Goal: Navigation & Orientation: Find specific page/section

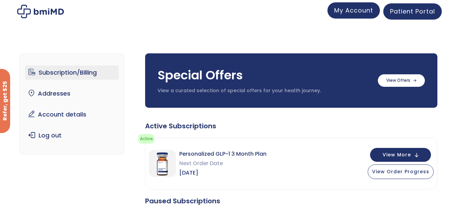
click at [354, 13] on span "My Account" at bounding box center [353, 10] width 39 height 8
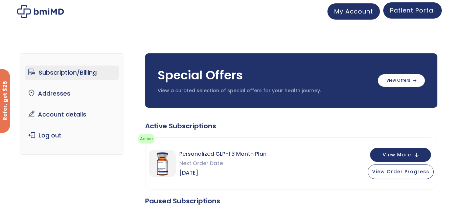
click at [422, 14] on span "Patient Portal" at bounding box center [412, 10] width 45 height 8
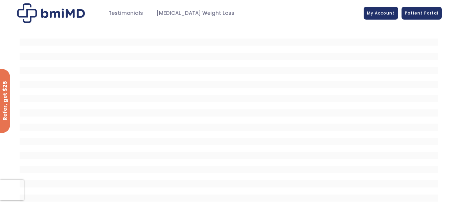
click at [445, 58] on div at bounding box center [228, 137] width 457 height 223
